Goal: Transaction & Acquisition: Purchase product/service

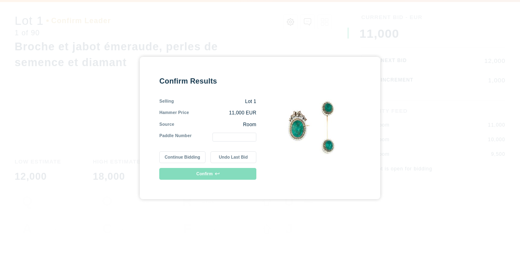
click at [227, 136] on input "text" at bounding box center [234, 137] width 44 height 9
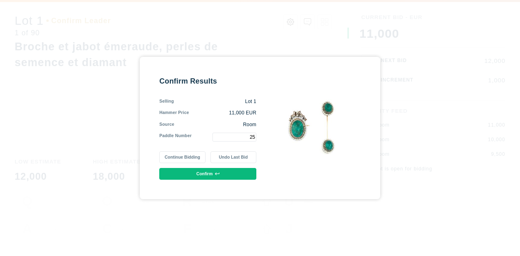
type input "25"
drag, startPoint x: 209, startPoint y: 175, endPoint x: 197, endPoint y: 175, distance: 11.4
click at [197, 175] on button "Confirm" at bounding box center [207, 174] width 97 height 12
click at [209, 175] on button "Confirm" at bounding box center [207, 174] width 97 height 12
click at [191, 156] on button "Continue Bidding" at bounding box center [182, 158] width 46 height 12
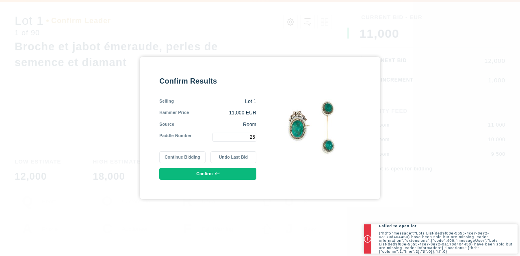
click at [403, 236] on p "{"hd":{"message":"Lots List(ded9f00e-5555-4ce7-8e72-0a170d404450) have been sol…" at bounding box center [448, 243] width 139 height 22
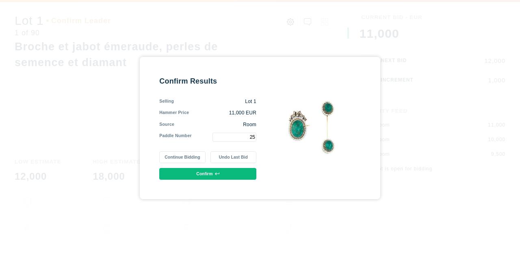
click at [246, 156] on button "Undo Last Bid" at bounding box center [233, 158] width 46 height 12
click at [220, 170] on button "Confirm" at bounding box center [207, 174] width 97 height 12
